Goal: Find contact information: Find contact information

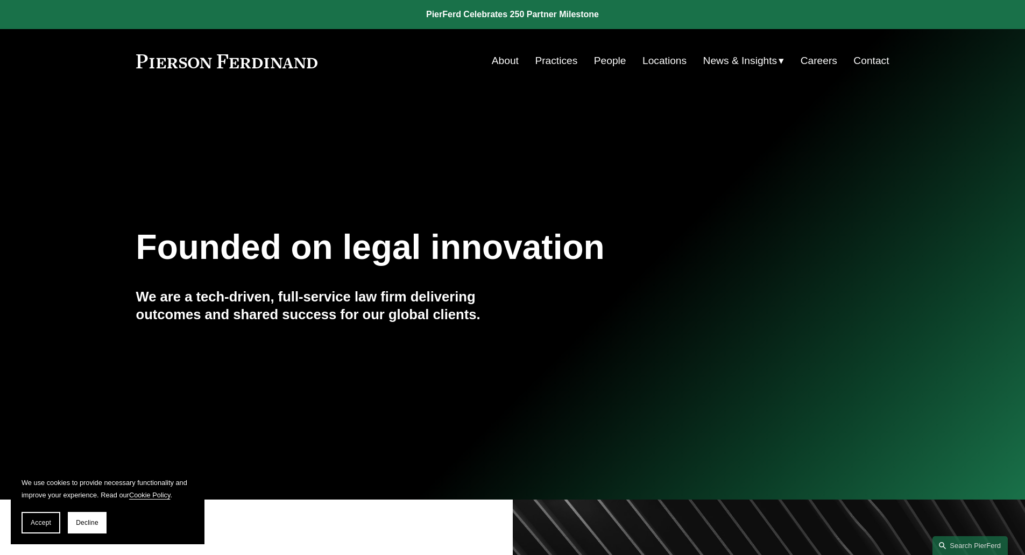
click at [655, 61] on link "Locations" at bounding box center [665, 61] width 44 height 20
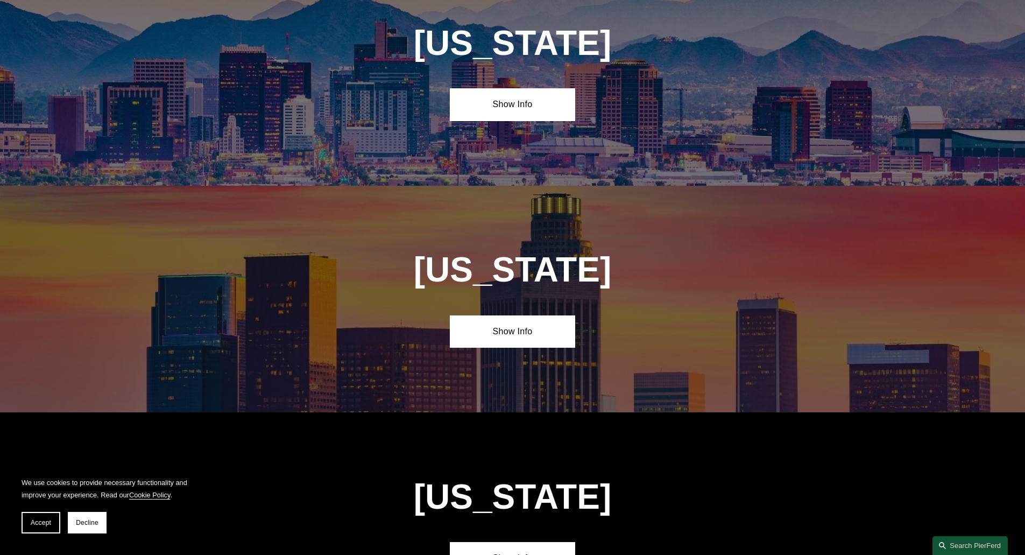
scroll to position [552, 0]
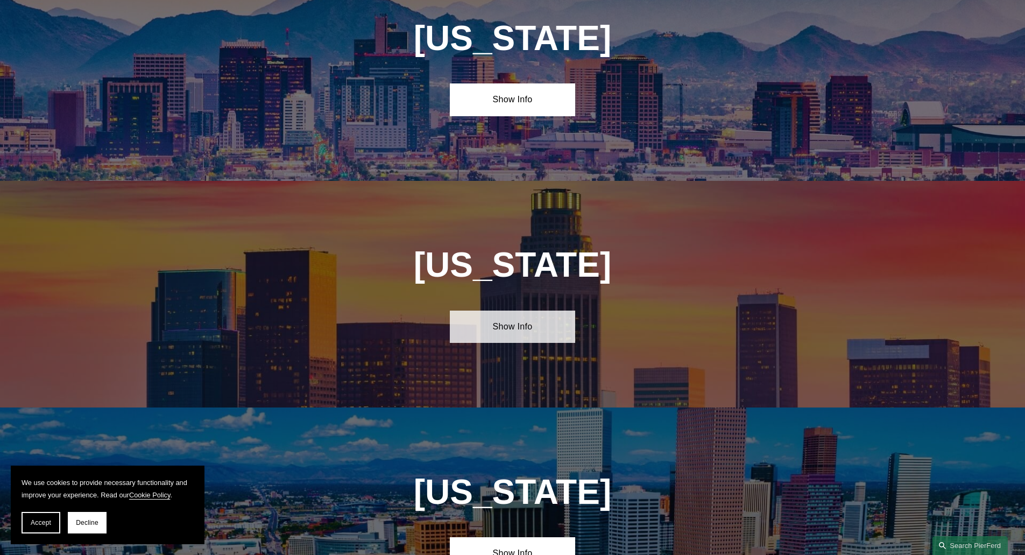
click at [487, 334] on link "Show Info" at bounding box center [512, 327] width 125 height 32
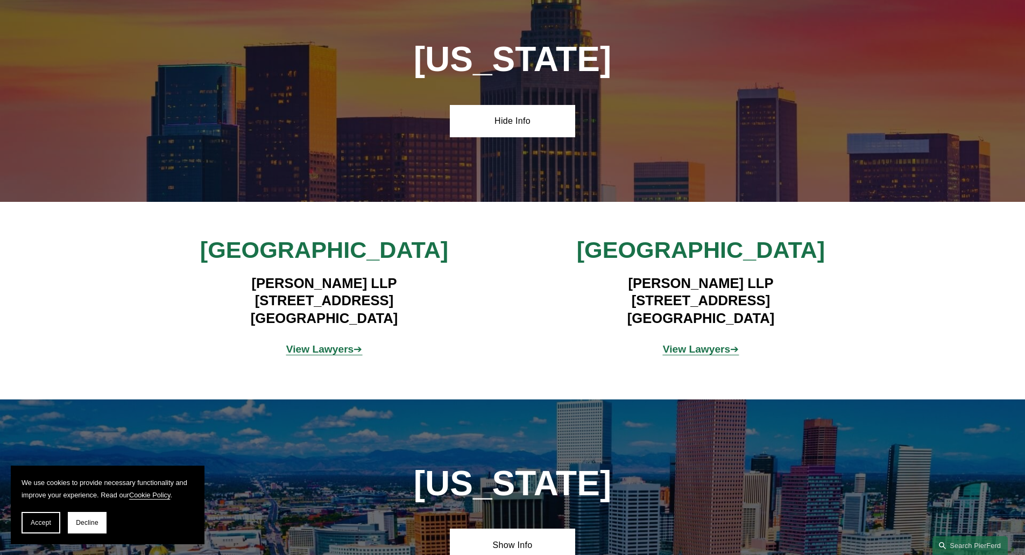
scroll to position [767, 0]
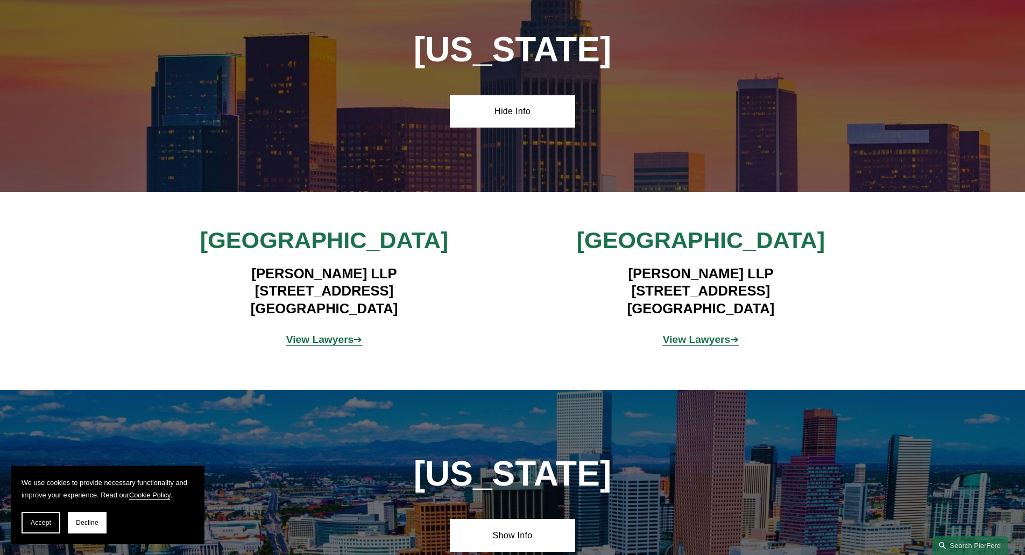
click at [340, 337] on strong "View Lawyers" at bounding box center [320, 339] width 68 height 11
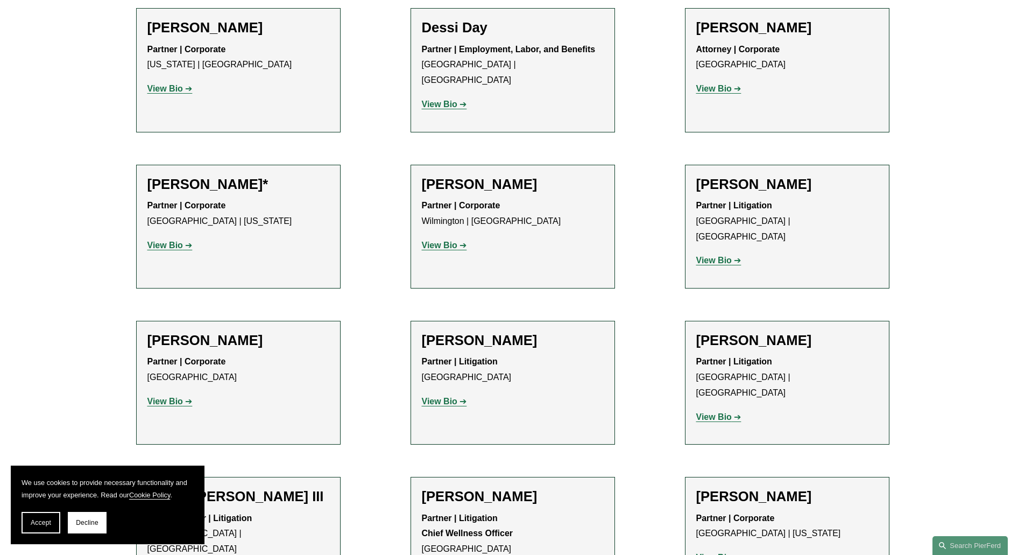
scroll to position [444, 0]
